Goal: Task Accomplishment & Management: Manage account settings

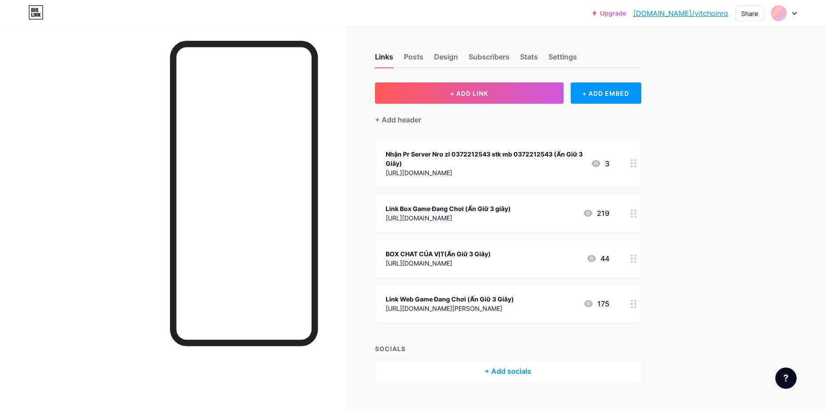
click at [631, 206] on div at bounding box center [633, 213] width 15 height 38
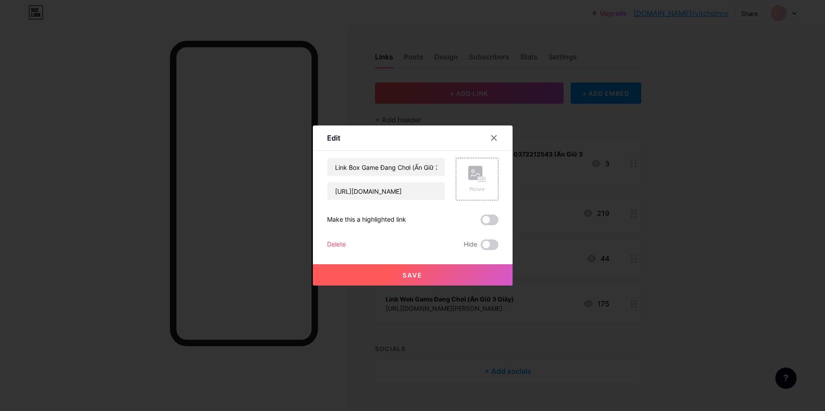
click at [635, 208] on div at bounding box center [412, 205] width 825 height 411
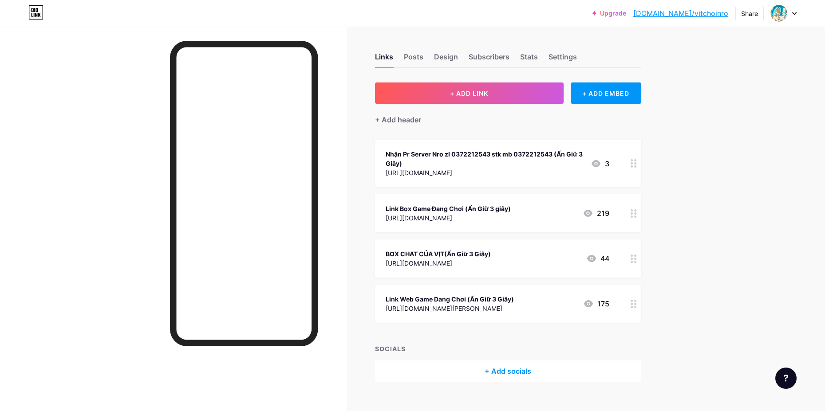
click at [633, 304] on circle at bounding box center [632, 304] width 2 height 2
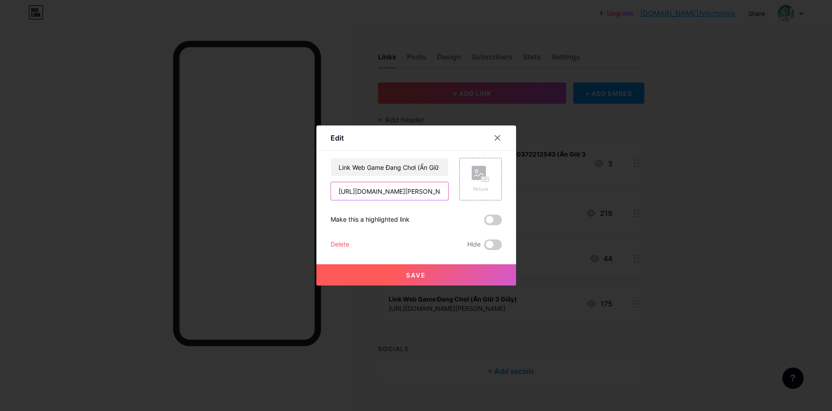
click at [420, 190] on input "[URL][DOMAIN_NAME][PERSON_NAME]" at bounding box center [389, 191] width 117 height 18
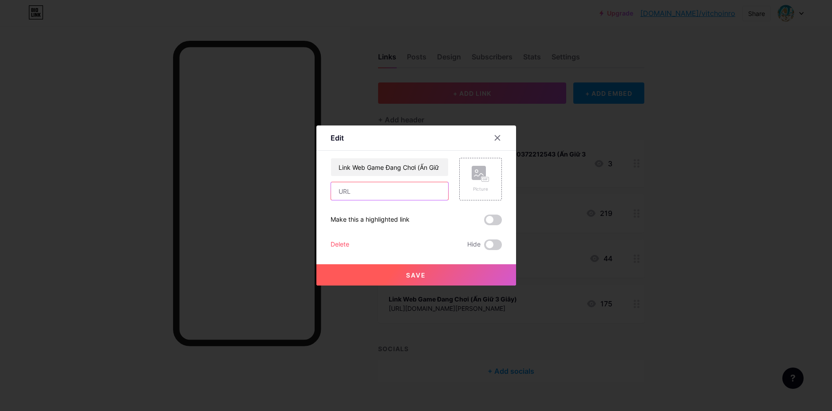
paste input "[URL][DOMAIN_NAME][PERSON_NAME]"
type input "[URL][DOMAIN_NAME][PERSON_NAME]"
click at [422, 279] on span "Save" at bounding box center [416, 276] width 20 height 8
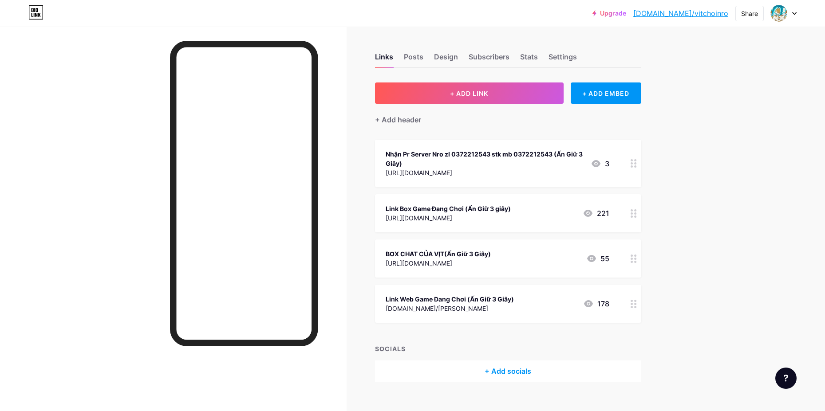
click at [637, 216] on icon at bounding box center [634, 213] width 6 height 8
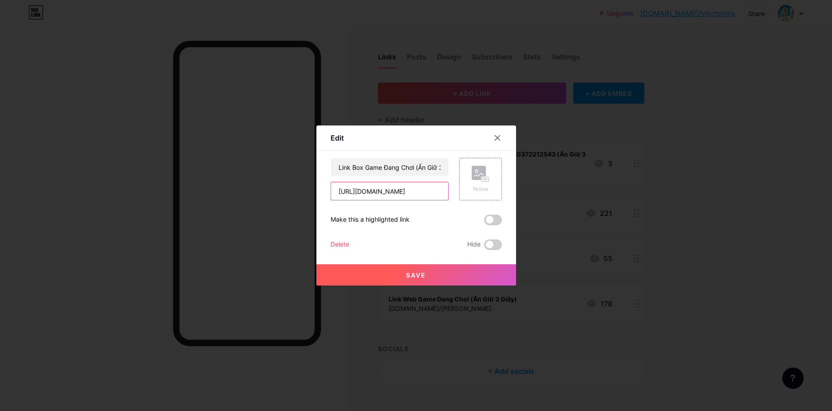
click at [394, 185] on input "[URL][DOMAIN_NAME]" at bounding box center [389, 191] width 117 height 18
click at [399, 189] on input "[URL][DOMAIN_NAME]" at bounding box center [389, 191] width 117 height 18
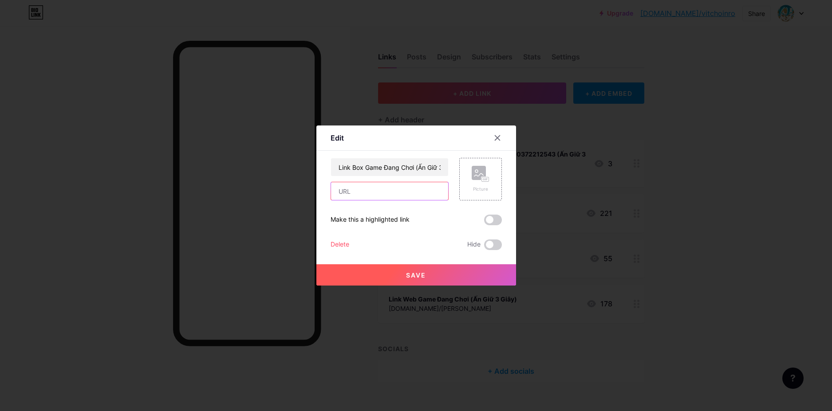
paste input "[URL][DOMAIN_NAME]"
type input "[URL][DOMAIN_NAME]"
click at [401, 273] on button "Save" at bounding box center [416, 274] width 200 height 21
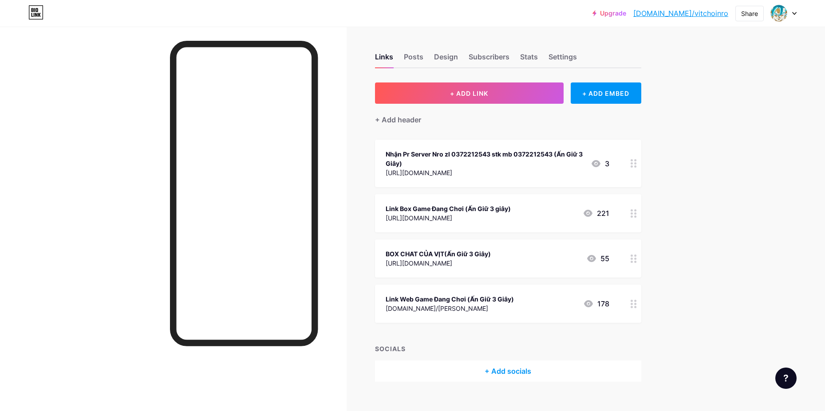
click at [781, 204] on div "Upgrade [DOMAIN_NAME]/vitcho... [DOMAIN_NAME]/vitchoinro Share Switch accounts …" at bounding box center [412, 213] width 825 height 426
